Goal: Communication & Community: Answer question/provide support

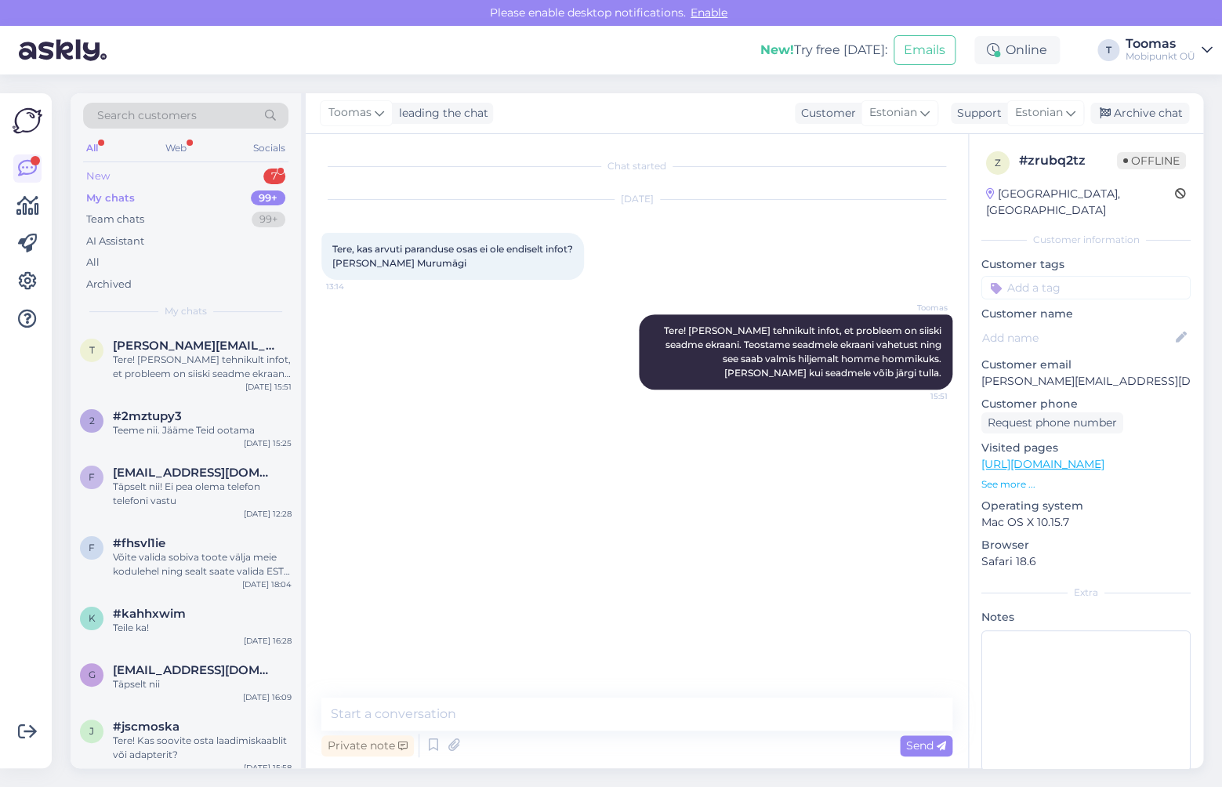
click at [111, 169] on div "New 7" at bounding box center [185, 176] width 205 height 22
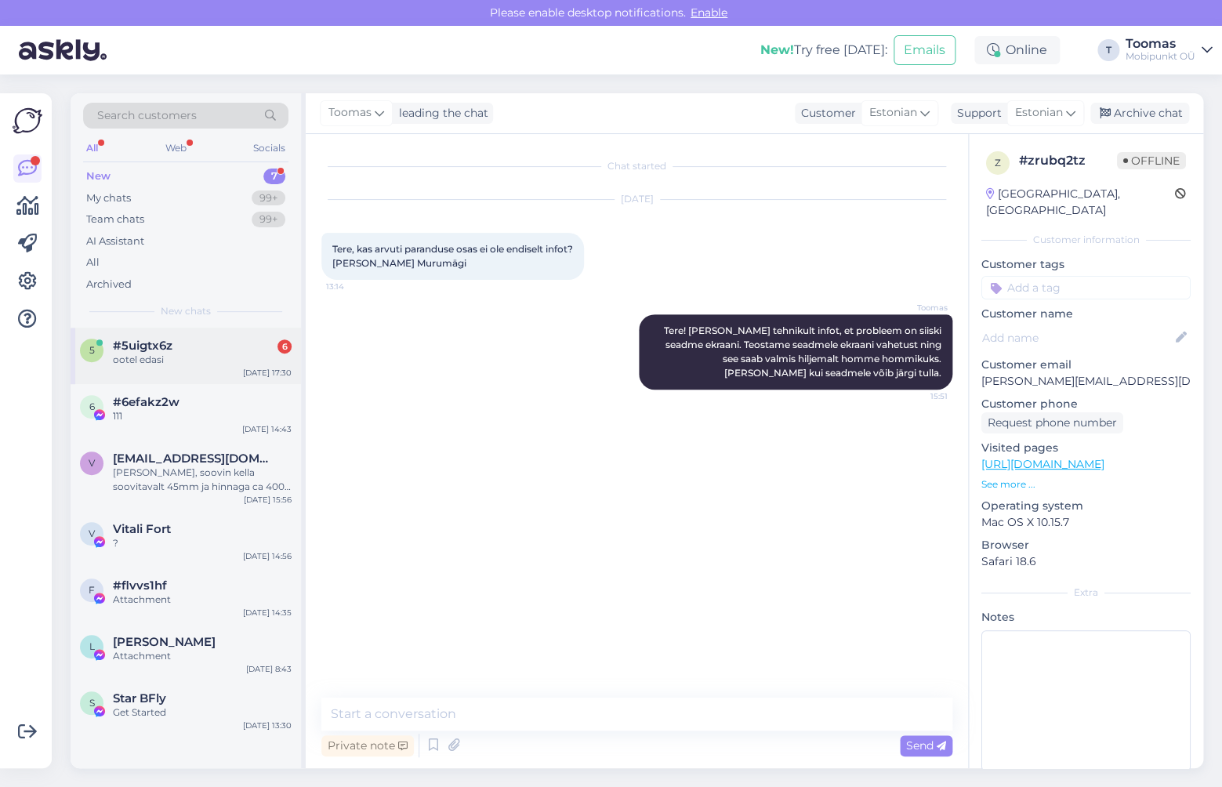
click at [168, 351] on span "#5uigtx6z" at bounding box center [143, 346] width 60 height 14
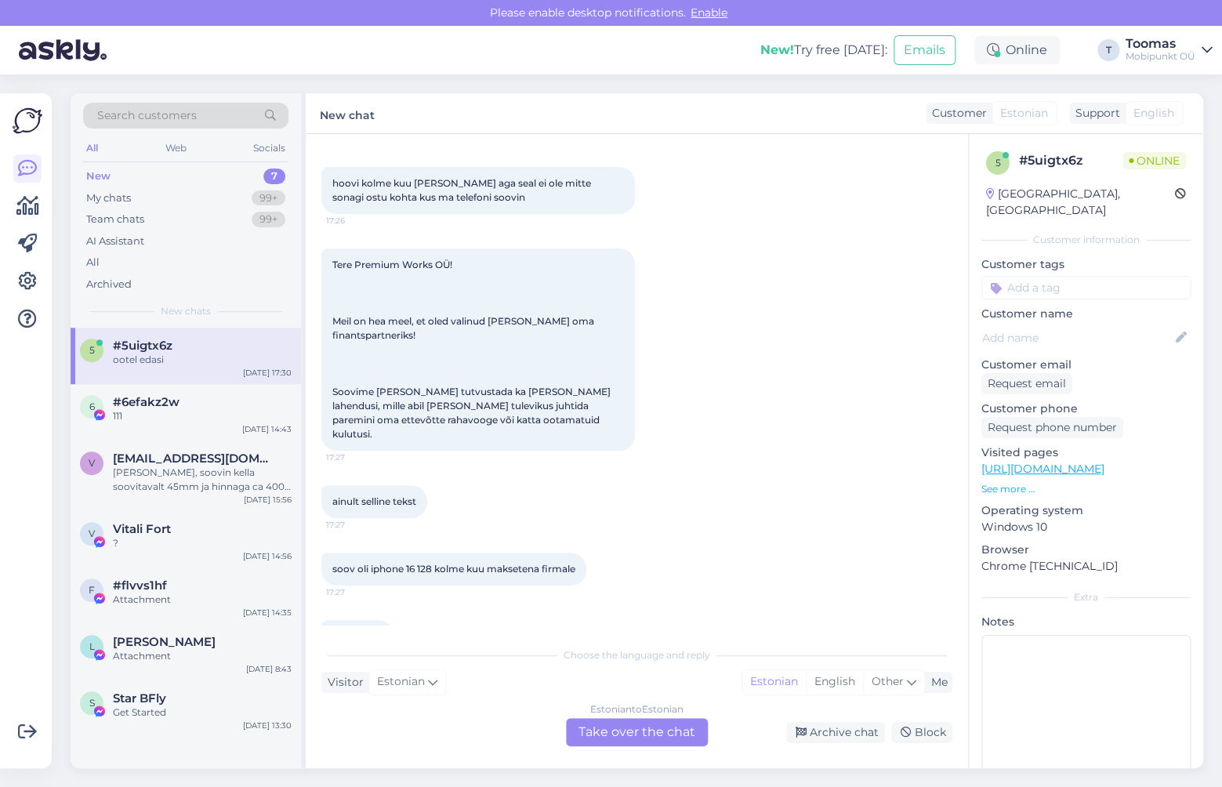
scroll to position [121, 0]
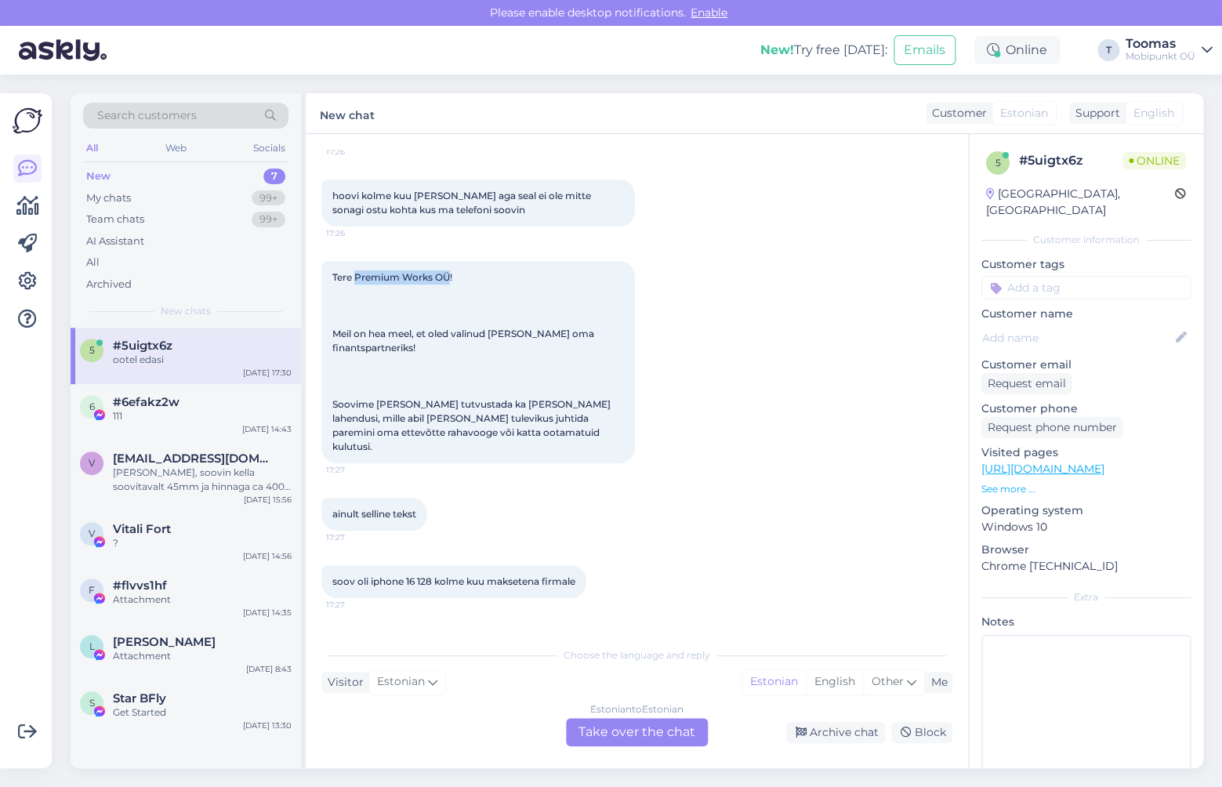
drag, startPoint x: 355, startPoint y: 279, endPoint x: 451, endPoint y: 279, distance: 95.6
click at [451, 279] on span "Tere Premium Works OÜ! Meil on hea meel, et oled valinud [PERSON_NAME] oma fina…" at bounding box center [472, 361] width 281 height 181
copy span "Premium Works OÜ"
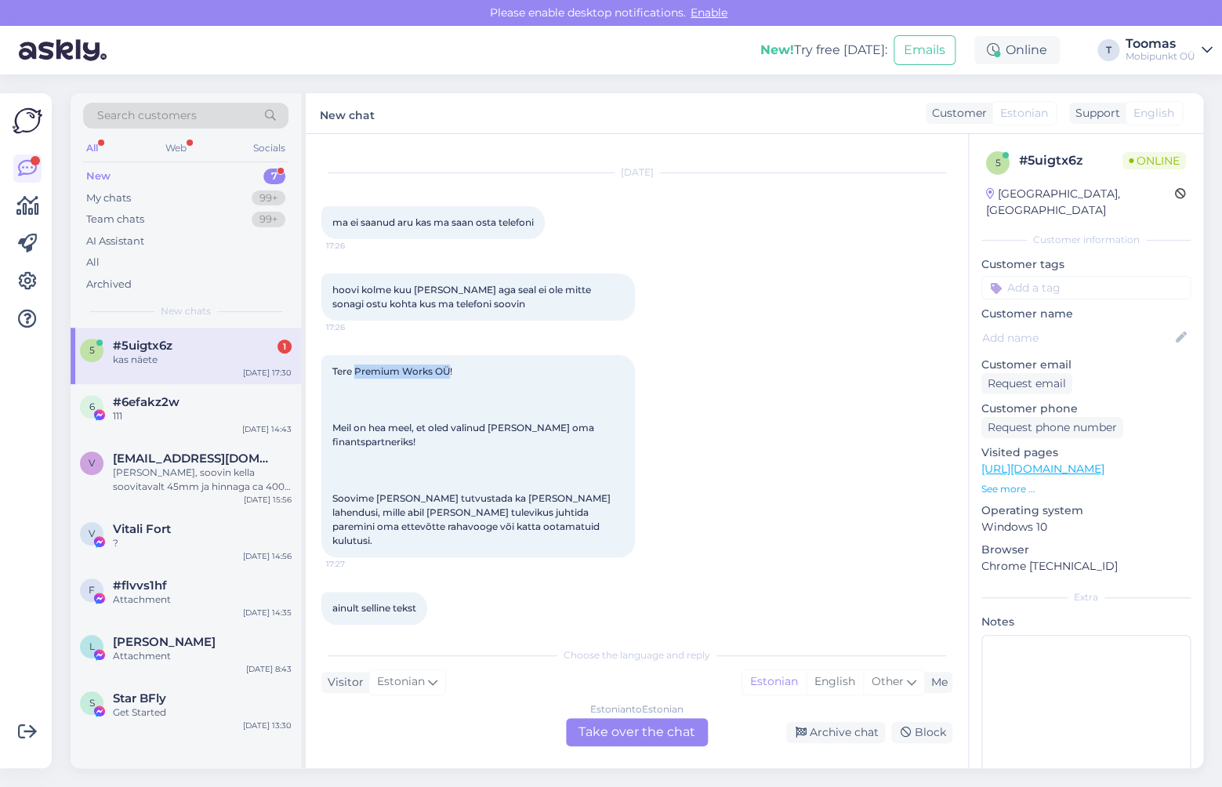
scroll to position [232, 0]
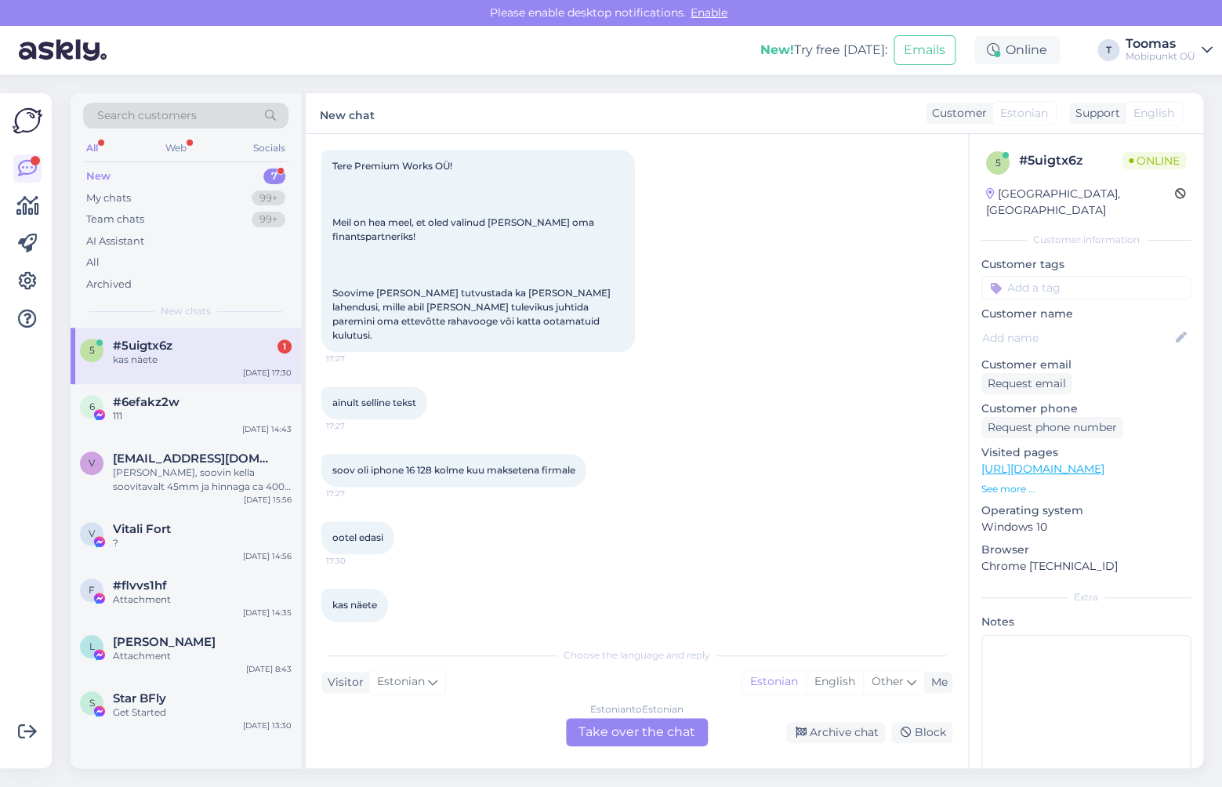
click at [597, 727] on div "Estonian to Estonian Take over the chat" at bounding box center [637, 732] width 142 height 28
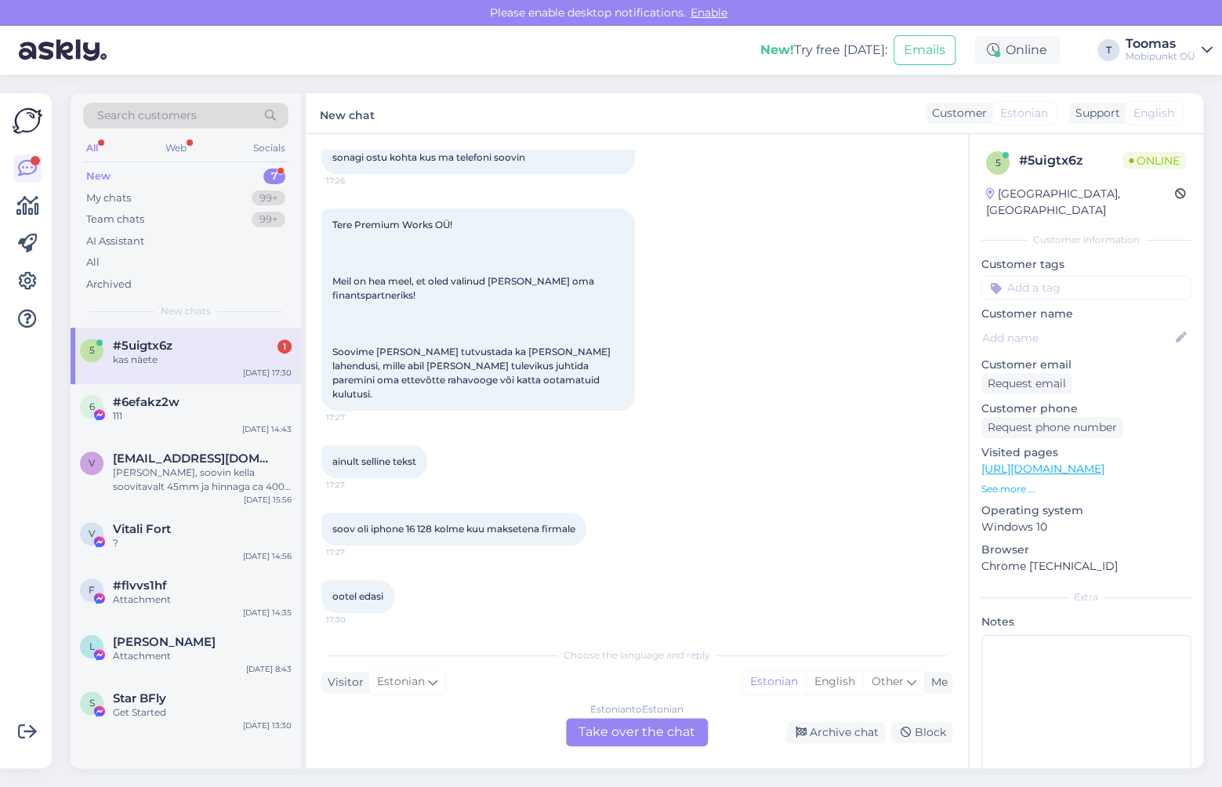
click at [598, 695] on div "Chat started [DATE] ma ei saanud aru kas ma saan osta telefoni 17:26 hoovi kolm…" at bounding box center [637, 451] width 662 height 634
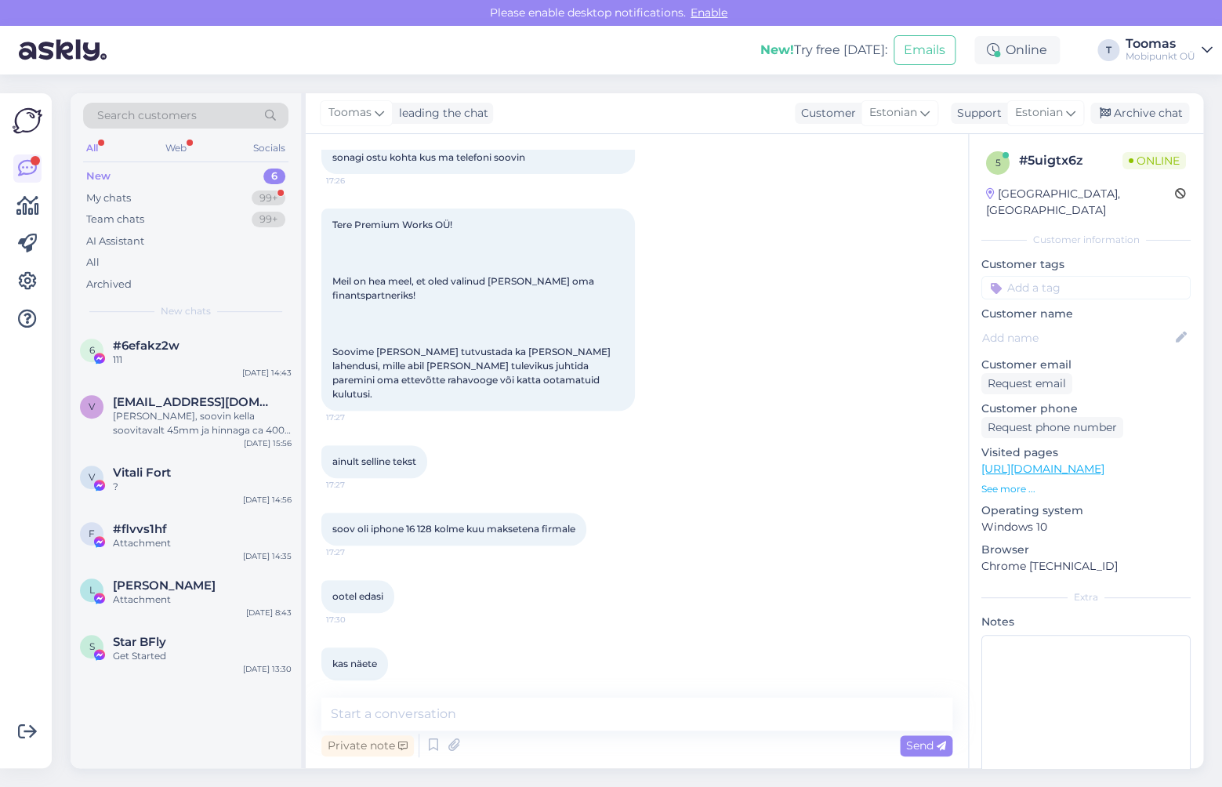
click at [592, 697] on div "Chat started [DATE] ma ei saanud aru kas ma saan osta telefoni 17:26 hoovi kolm…" at bounding box center [637, 451] width 662 height 634
click at [586, 705] on textarea at bounding box center [636, 714] width 631 height 33
type textarea "t"
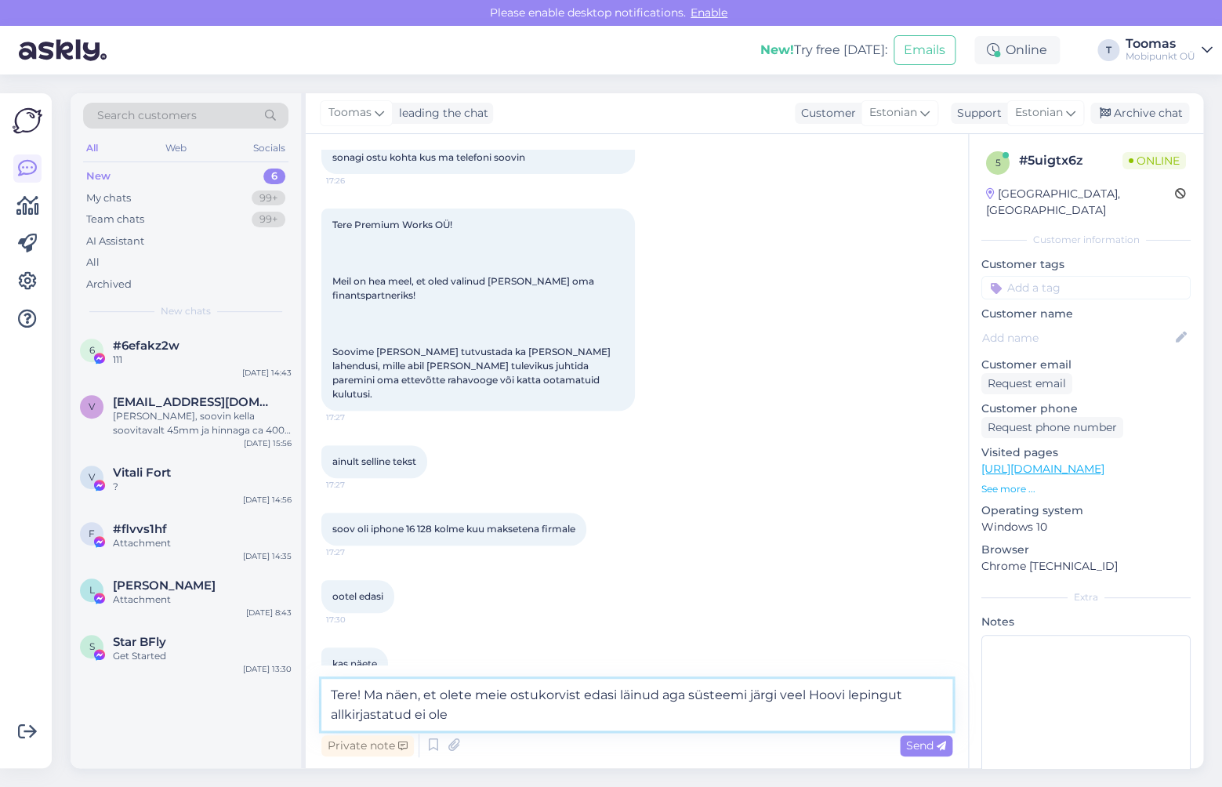
type textarea "Tere! Ma näen, et olete meie ostukorvist edasi läinud aga süsteemi järgi veel H…"
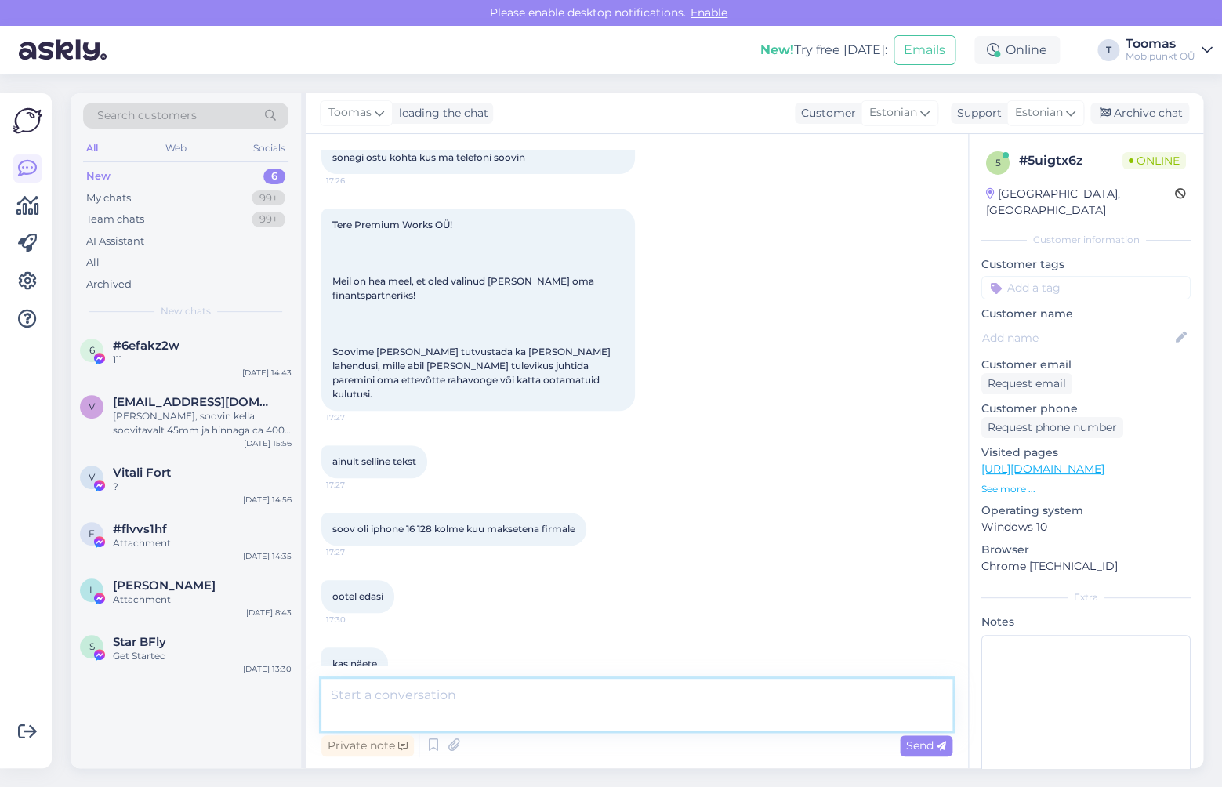
scroll to position [255, 0]
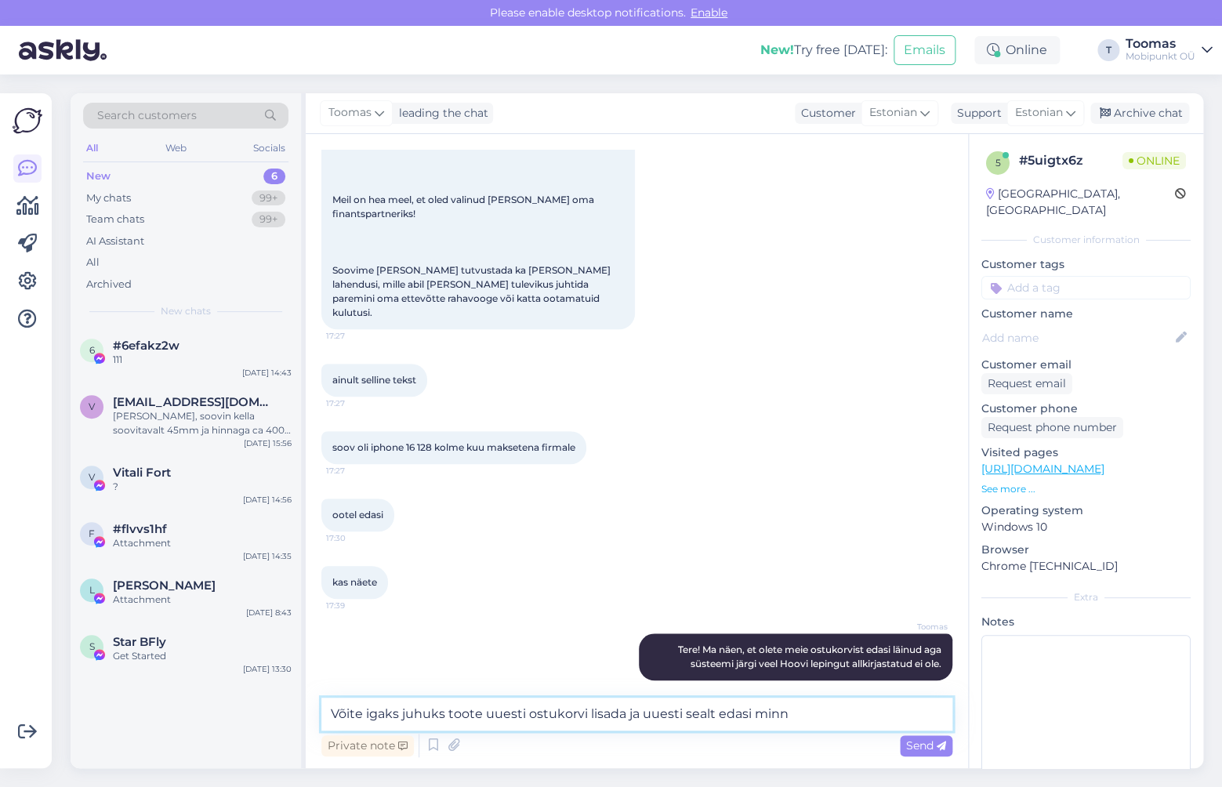
type textarea "Võite igaks juhuks toote uuesti ostukorvi lisada ja uuesti sealt edasi minna"
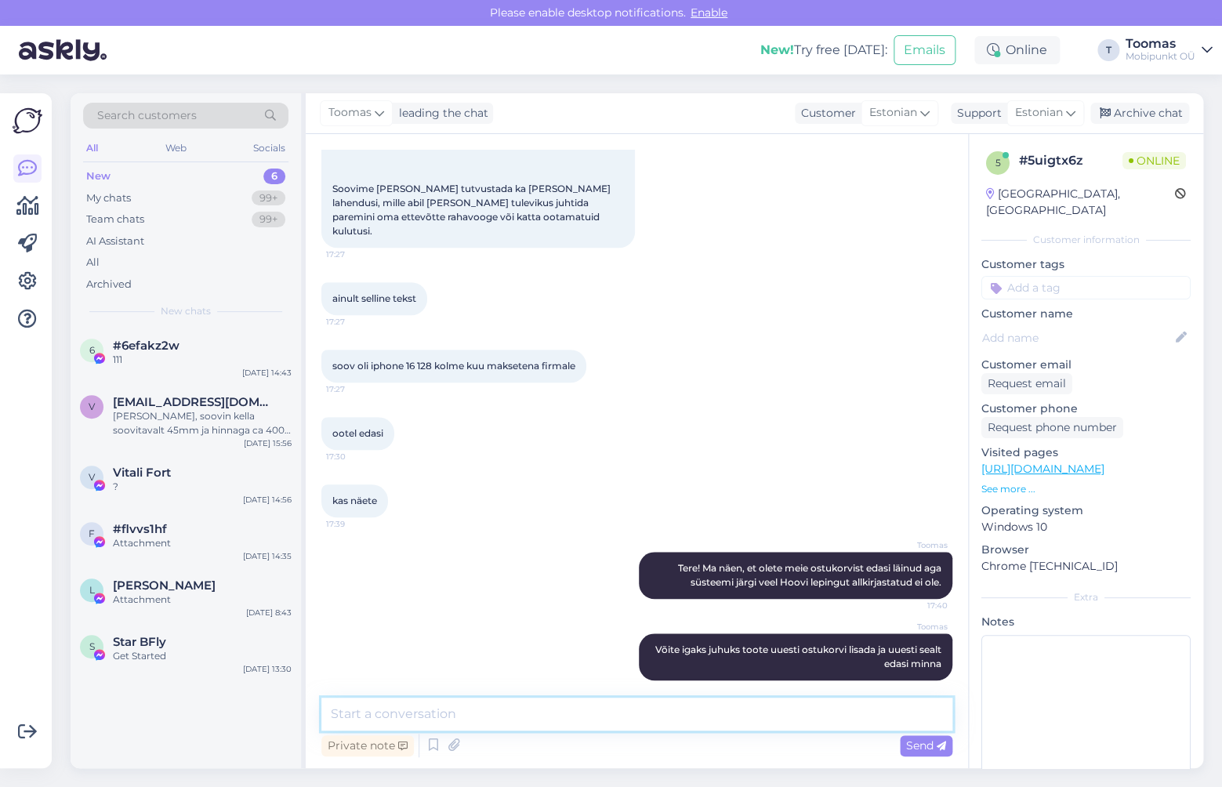
type textarea "*"
type textarea "Äkki seekord õnnestub leping allkirjastada"
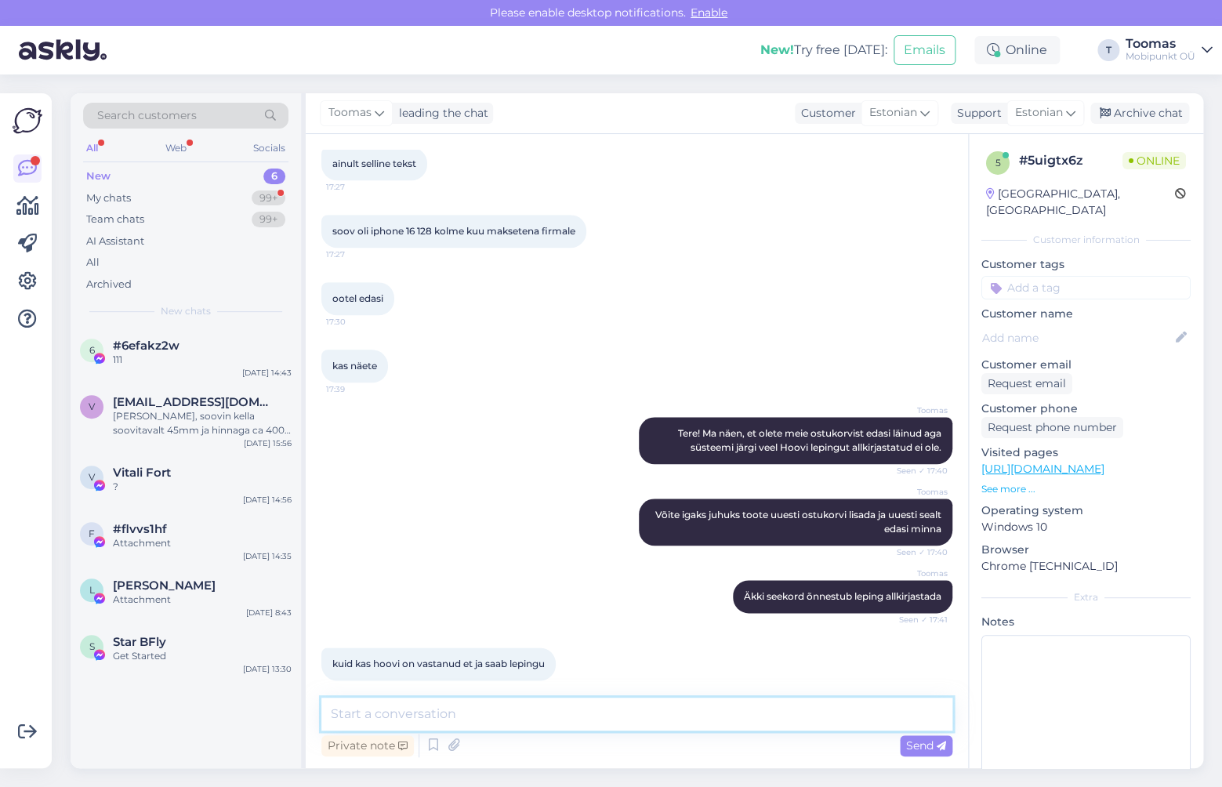
scroll to position [553, 0]
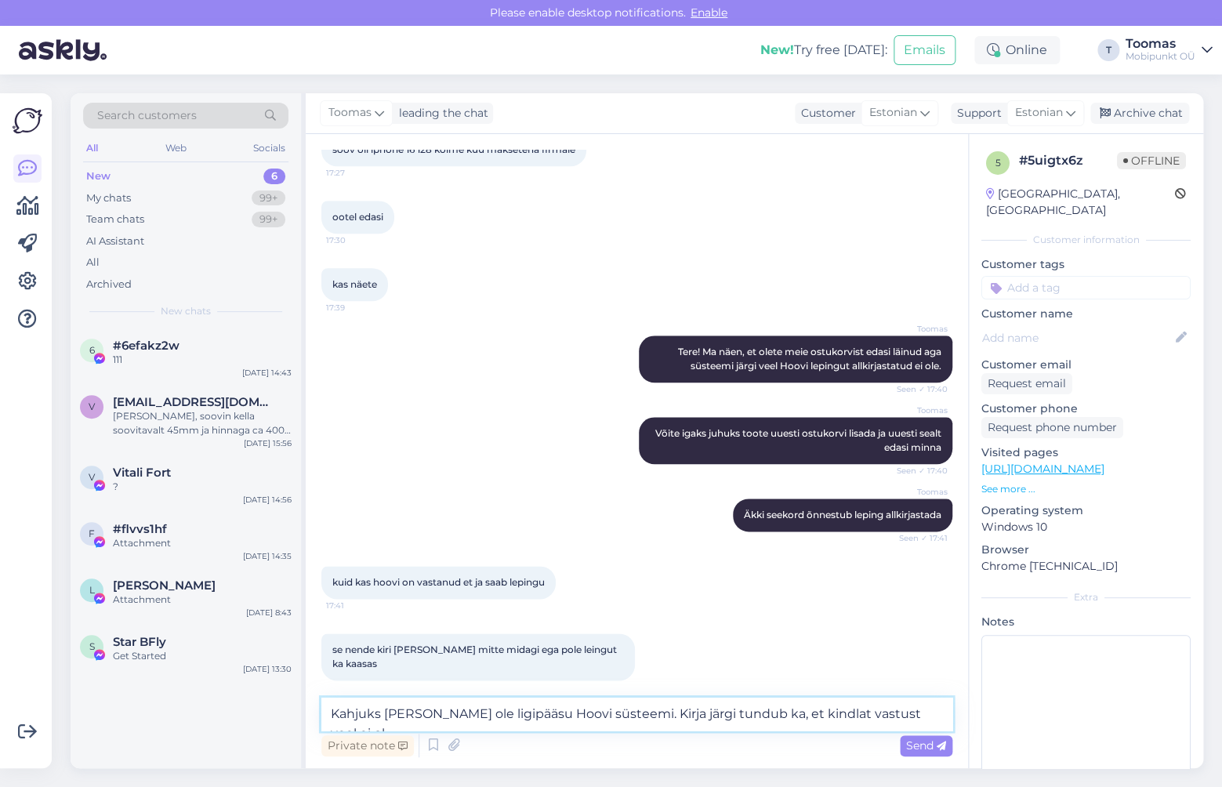
type textarea "Kahjuks [PERSON_NAME] ole ligipääsu Hoovi süsteemi. Kirja järgi tundub ka, et k…"
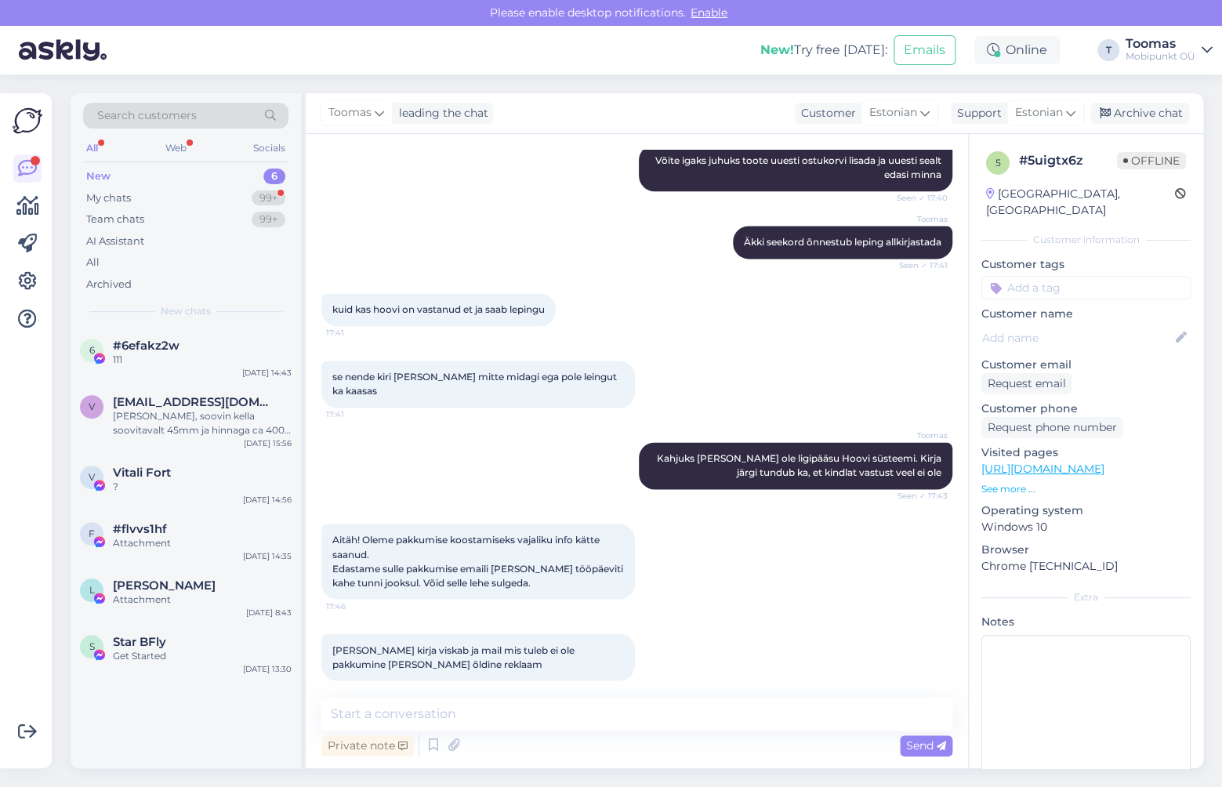
scroll to position [907, 0]
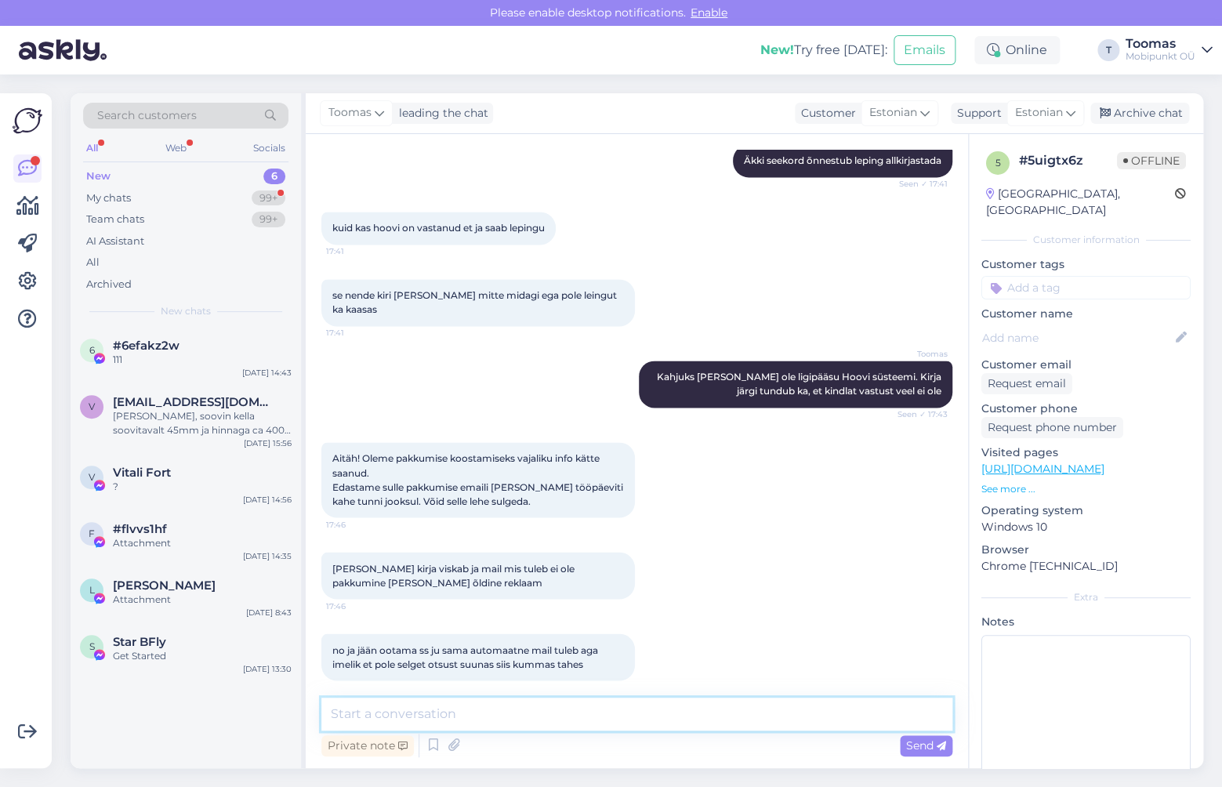
click at [477, 699] on textarea at bounding box center [636, 714] width 631 height 33
type textarea "T"
type textarea "Ilmselt peab inimene [DEMOGRAPHIC_DATA] üle vaatama ning lõpliku otsuse langeta…"
